Goal: Find contact information: Find contact information

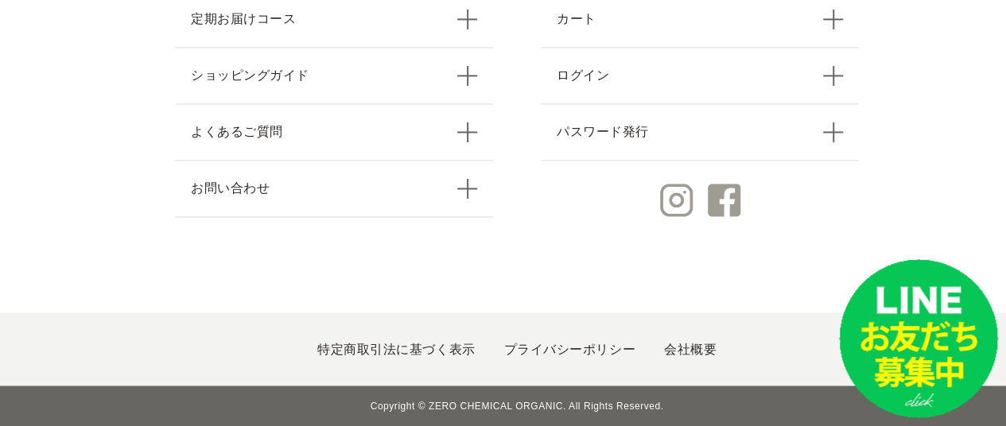
scroll to position [7230, 0]
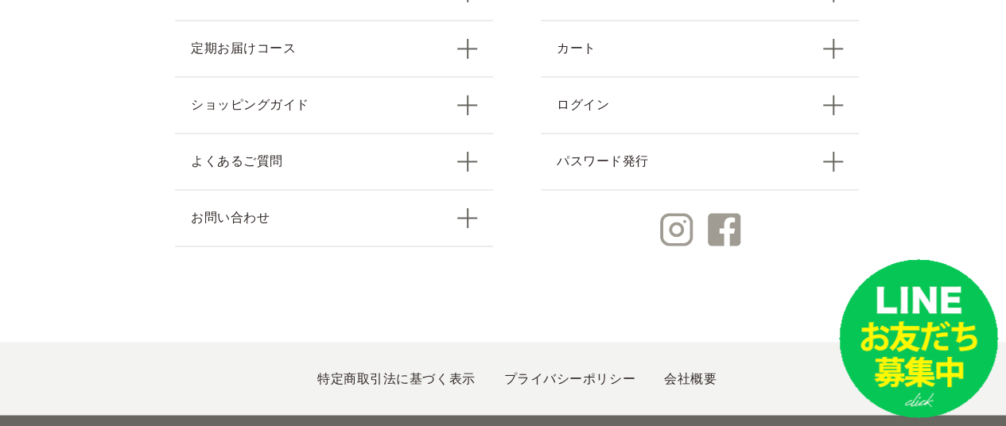
drag, startPoint x: 0, startPoint y: 0, endPoint x: 947, endPoint y: 451, distance: 1049.1
click at [684, 371] on link "会社概要" at bounding box center [690, 378] width 52 height 14
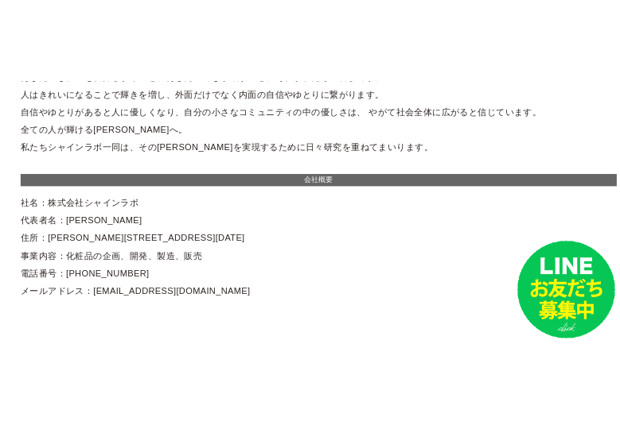
scroll to position [185, 0]
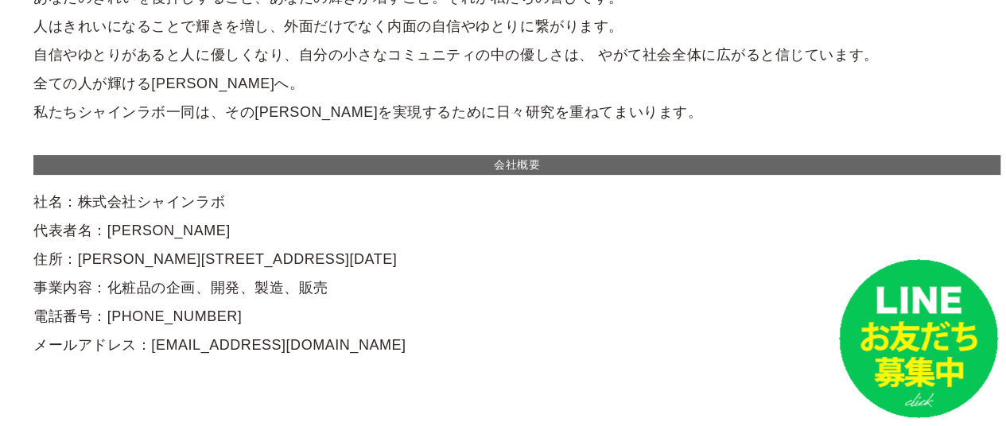
drag, startPoint x: 74, startPoint y: 203, endPoint x: 226, endPoint y: 209, distance: 152.0
click at [226, 209] on div "ご挨拶 社名である「シャインラボ」には、「あなたの輝き研究所」という思いを込めました。 あなたのきれいを後押しすること、あなたの輝きが増すこと。それが私たちの…" at bounding box center [516, 140] width 967 height 437
copy div "株式会社シャインラボ"
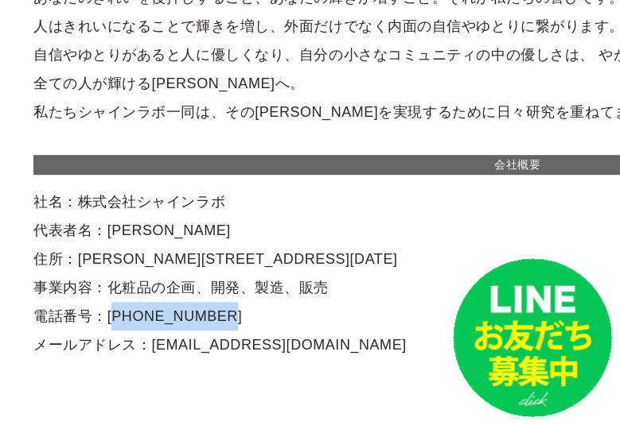
drag, startPoint x: 103, startPoint y: 317, endPoint x: 215, endPoint y: 318, distance: 111.3
click at [215, 318] on div "ご挨拶 社名である「シャインラボ」には、「あなたの輝き研究所」という思いを込めました。 あなたのきれいを後押しすること、あなたの輝きが増すこと。それが私たちの…" at bounding box center [516, 140] width 967 height 437
copy div "03-5678-9870"
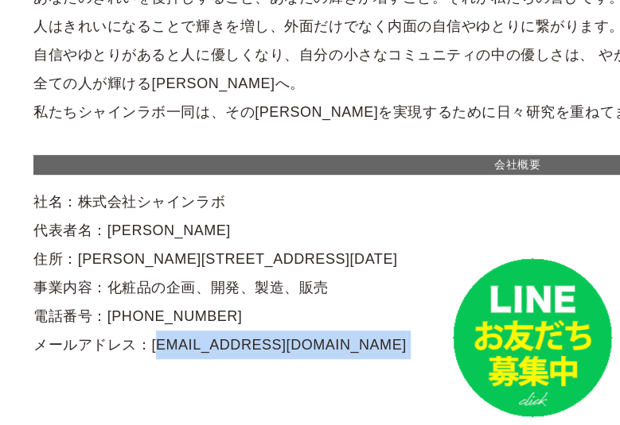
drag, startPoint x: 135, startPoint y: 344, endPoint x: 329, endPoint y: 363, distance: 195.0
copy section "support@shinelabo.co.jp"
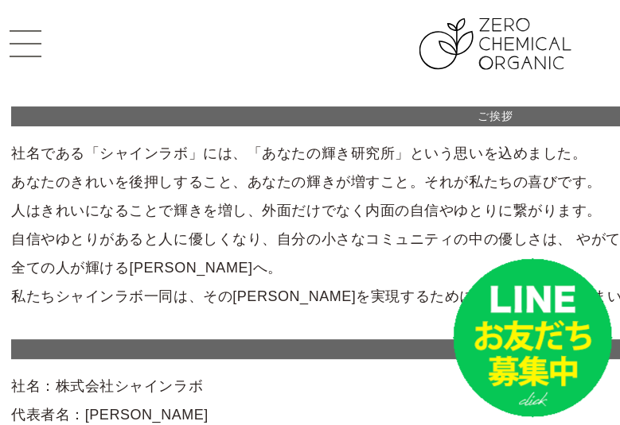
scroll to position [0, 23]
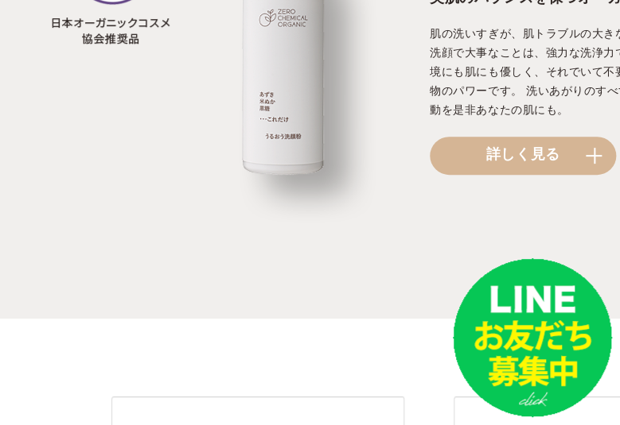
scroll to position [1857, 87]
